Goal: Task Accomplishment & Management: Manage account settings

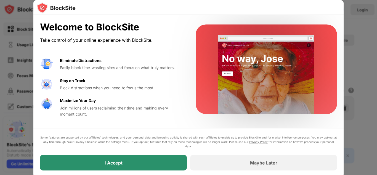
click at [104, 163] on div "I Accept" at bounding box center [113, 162] width 18 height 6
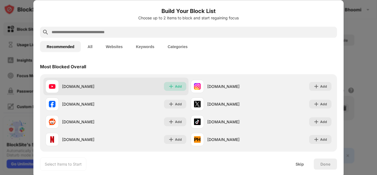
click at [177, 87] on div "Add" at bounding box center [178, 86] width 7 height 6
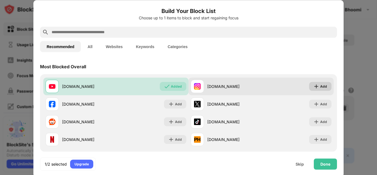
click at [314, 84] on img at bounding box center [316, 86] width 6 height 6
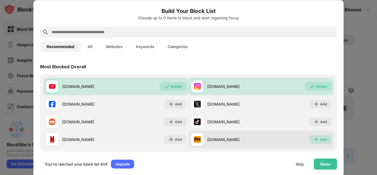
click at [320, 139] on div "Add" at bounding box center [323, 139] width 7 height 6
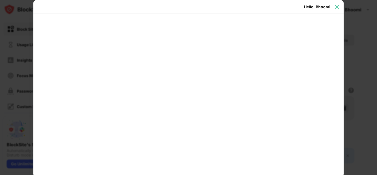
click at [335, 8] on img at bounding box center [337, 7] width 6 height 6
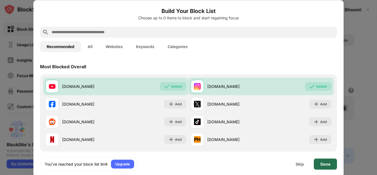
click at [333, 163] on div "Done" at bounding box center [324, 163] width 23 height 11
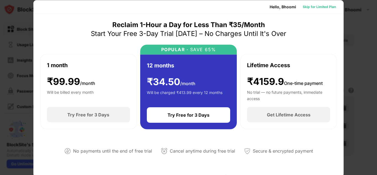
click at [311, 6] on div "Skip for Limited Plan" at bounding box center [318, 7] width 33 height 6
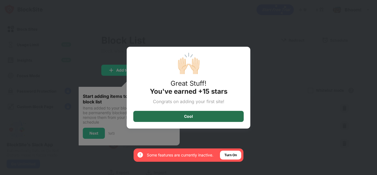
click at [196, 112] on div "Cool" at bounding box center [188, 116] width 110 height 11
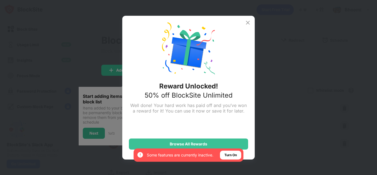
click at [248, 22] on img at bounding box center [247, 22] width 7 height 7
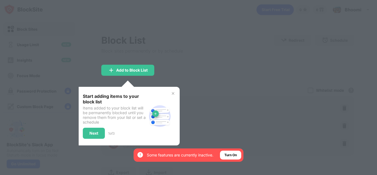
click at [172, 95] on img at bounding box center [173, 93] width 4 height 4
